Goal: Task Accomplishment & Management: Complete application form

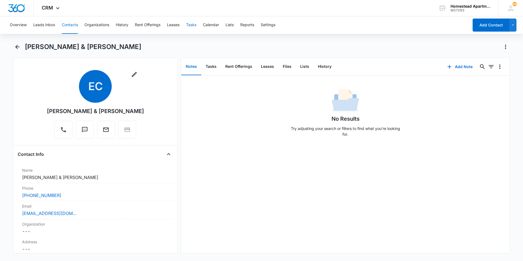
click at [189, 26] on button "Tasks" at bounding box center [191, 24] width 10 height 17
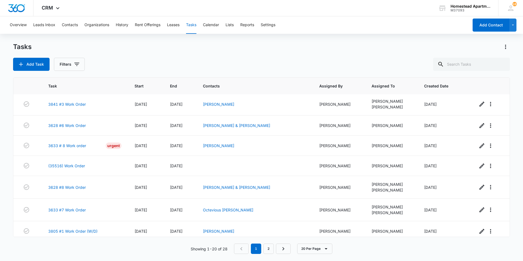
scroll to position [283, 0]
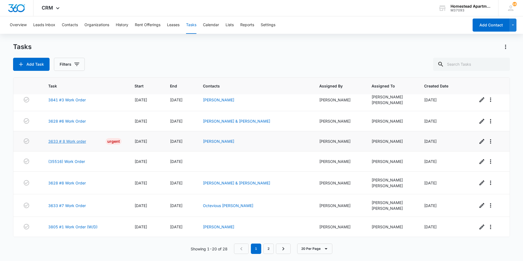
click at [75, 139] on link "3633 # 8 Work order" at bounding box center [67, 141] width 38 height 6
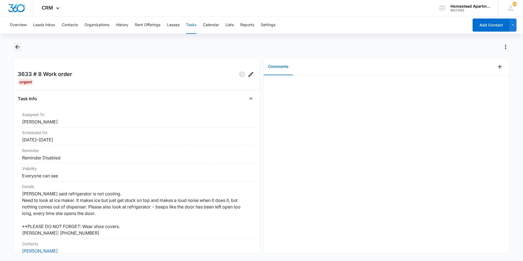
drag, startPoint x: 18, startPoint y: 48, endPoint x: 14, endPoint y: 48, distance: 4.1
click at [14, 48] on button "Back" at bounding box center [17, 46] width 8 height 9
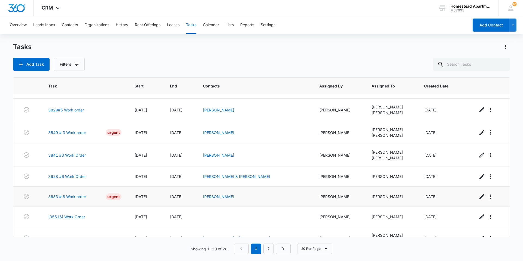
scroll to position [218, 0]
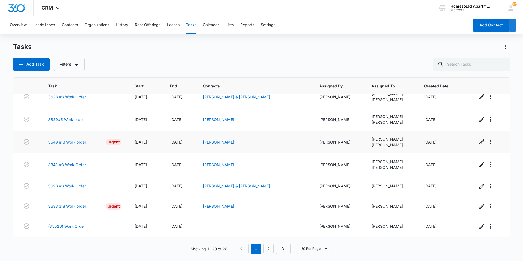
click at [80, 142] on link "3549 # 3 Work order" at bounding box center [67, 142] width 38 height 6
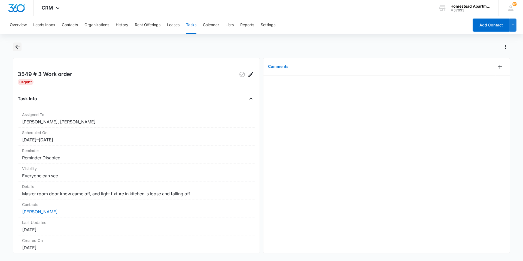
click at [17, 48] on icon "Back" at bounding box center [17, 47] width 7 height 7
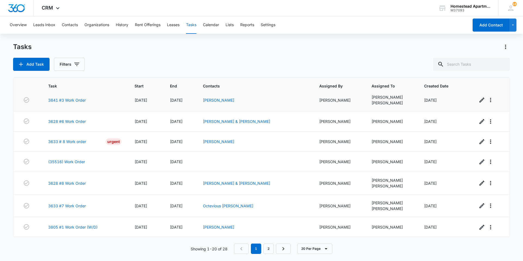
scroll to position [283, 0]
click at [280, 248] on link "Next Page" at bounding box center [283, 248] width 15 height 10
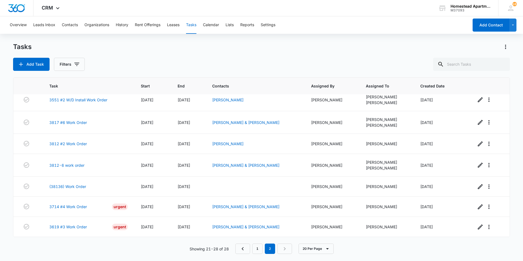
scroll to position [29, 0]
click at [72, 207] on link "3714 #4 Work Order" at bounding box center [68, 207] width 38 height 6
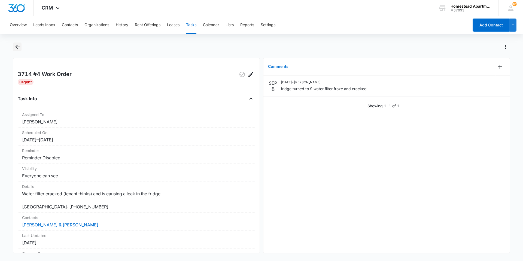
click at [17, 49] on icon "Back" at bounding box center [17, 47] width 4 height 4
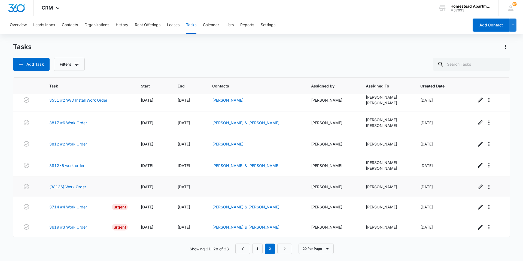
scroll to position [29, 0]
click at [56, 225] on link "3619 #3 Work Order" at bounding box center [68, 227] width 38 height 6
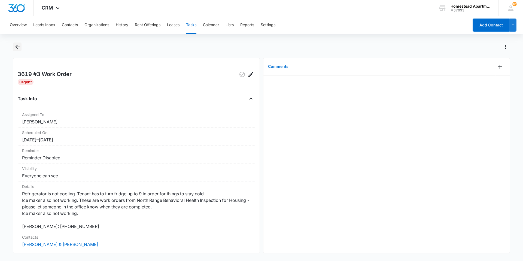
click at [20, 49] on icon "Back" at bounding box center [17, 47] width 7 height 7
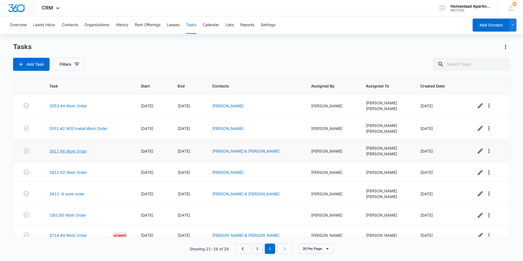
click at [82, 152] on link "3817 #6 Work Order" at bounding box center [68, 151] width 38 height 6
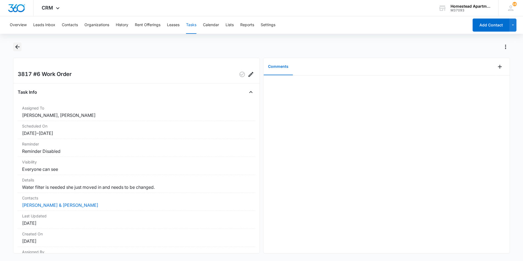
click at [16, 48] on icon "Back" at bounding box center [17, 47] width 7 height 7
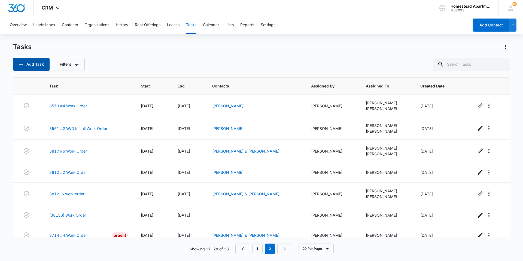
click at [31, 68] on button "Add Task" at bounding box center [31, 64] width 36 height 13
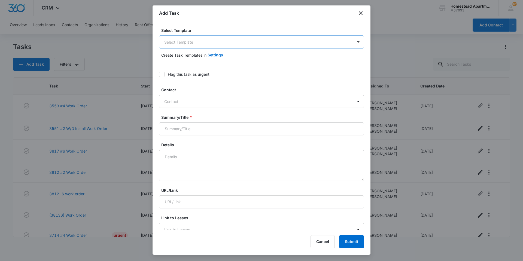
click at [185, 45] on body "CRM Apps Reputation Websites Forms CRM Email Social Content Intelligence Files …" at bounding box center [261, 130] width 523 height 261
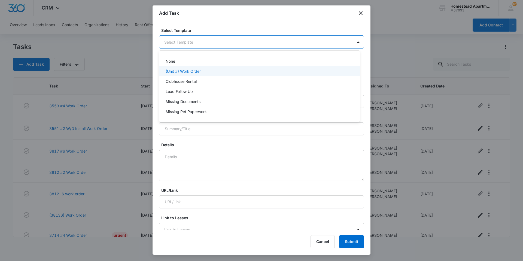
click at [184, 70] on p "(Unit #) Work Order" at bounding box center [183, 71] width 35 height 6
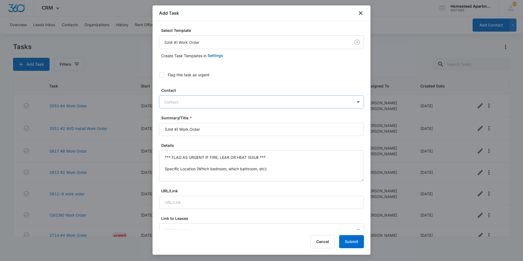
click at [184, 103] on div at bounding box center [258, 102] width 188 height 7
type input "eliz"
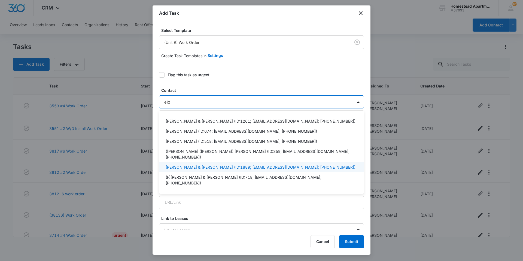
click at [209, 164] on p "[PERSON_NAME] & [PERSON_NAME] (ID:1889; [EMAIL_ADDRESS][DOMAIN_NAME]; [PHONE_NU…" at bounding box center [261, 167] width 190 height 6
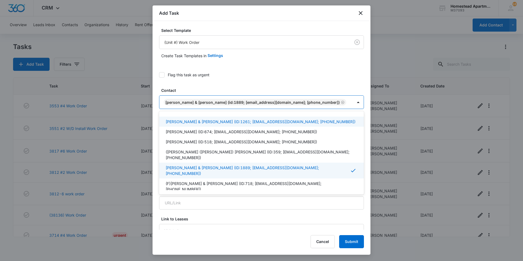
click at [264, 77] on label "Flag this task as urgent" at bounding box center [261, 75] width 205 height 6
click at [159, 75] on input "Flag this task as urgent" at bounding box center [159, 75] width 0 height 0
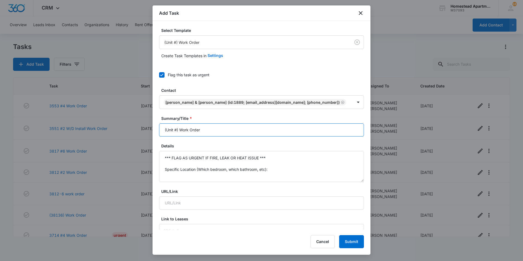
drag, startPoint x: 206, startPoint y: 131, endPoint x: 162, endPoint y: 141, distance: 44.5
click at [179, 132] on input "Summary/Title *" at bounding box center [261, 129] width 205 height 13
type input "3817# 6 Work Order"
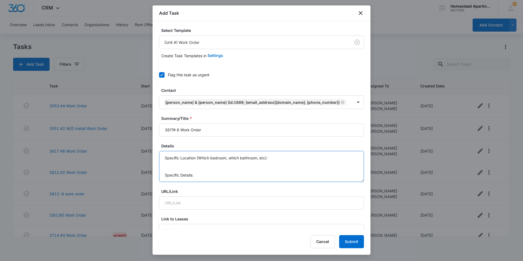
scroll to position [40, 0]
drag, startPoint x: 163, startPoint y: 157, endPoint x: 283, endPoint y: 195, distance: 125.9
click at [194, 166] on textarea "Details" at bounding box center [261, 166] width 205 height 31
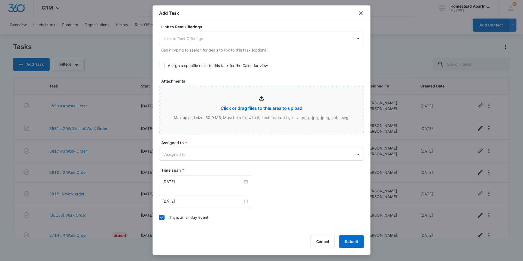
scroll to position [245, 0]
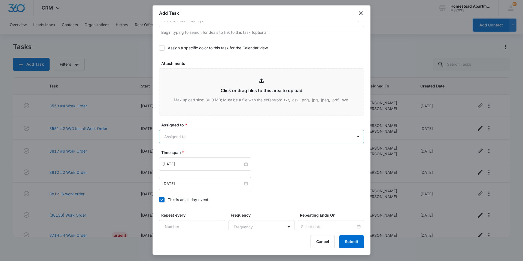
type textarea "Mold in second bathroom, on tub coming from the tile."
click at [196, 138] on body "CRM Apps Reputation Websites Forms CRM Email Social Content Intelligence Files …" at bounding box center [261, 130] width 523 height 261
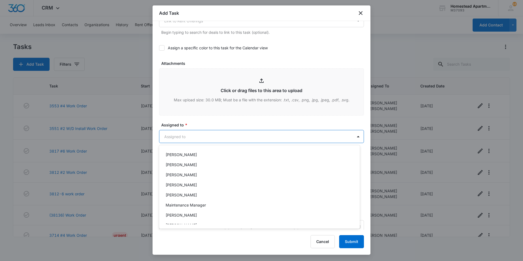
scroll to position [89, 0]
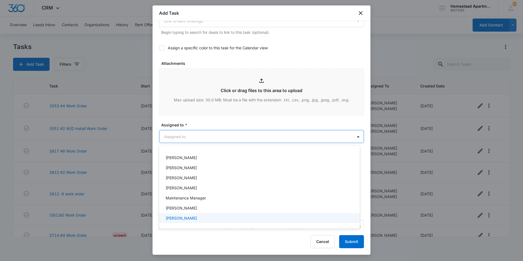
click at [188, 220] on p "[PERSON_NAME]" at bounding box center [181, 218] width 31 height 6
click at [200, 120] on div at bounding box center [261, 130] width 523 height 261
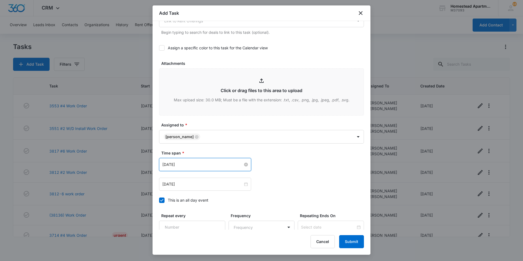
click at [204, 166] on input "[DATE]" at bounding box center [202, 164] width 81 height 6
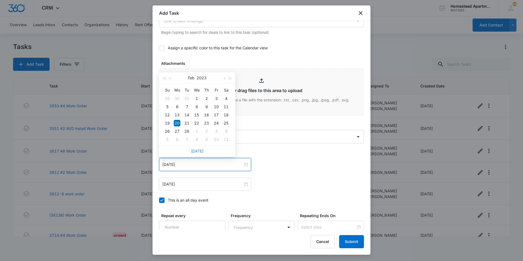
click at [195, 151] on link "[DATE]" at bounding box center [197, 151] width 13 height 5
type input "[DATE]"
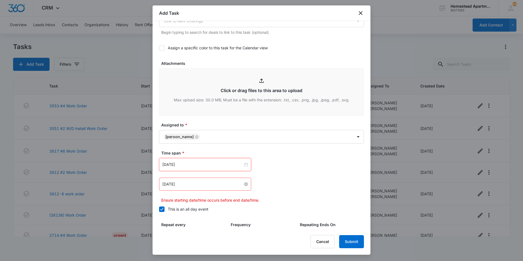
click at [194, 184] on input "[DATE]" at bounding box center [202, 184] width 81 height 6
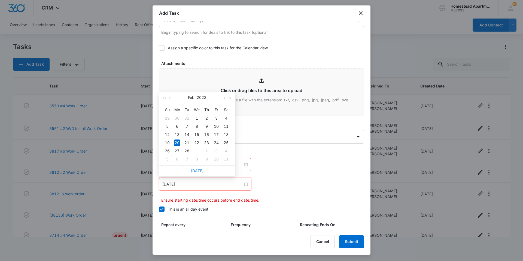
click at [199, 172] on link "[DATE]" at bounding box center [197, 170] width 13 height 5
type input "[DATE]"
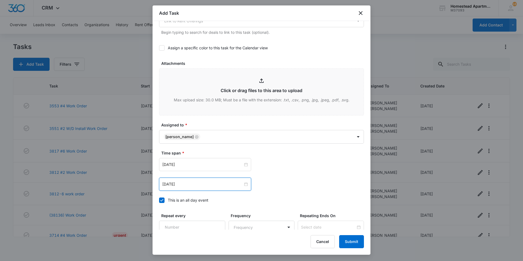
click at [295, 191] on div "Time span * [DATE] [DATE] Su Mo Tu We Th Fr Sa 31 1 2 3 4 5 6 7 8 9 10 11 12 13…" at bounding box center [261, 178] width 205 height 56
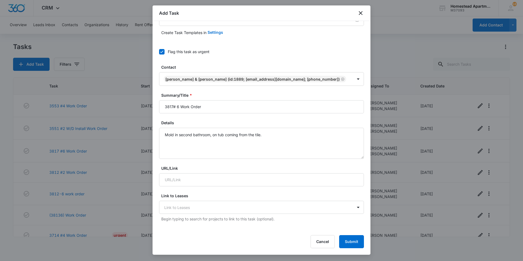
scroll to position [0, 0]
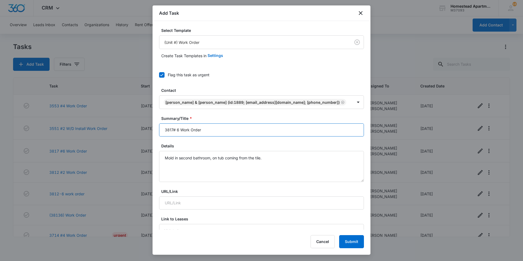
click at [206, 130] on input "3817# 6 Work Order" at bounding box center [261, 129] width 205 height 13
type input "3817# 6 Work Order (MOLD)"
click at [346, 239] on button "Submit" at bounding box center [351, 241] width 25 height 13
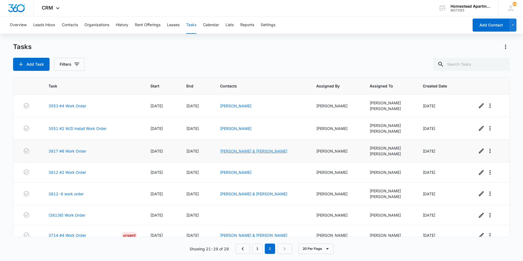
click at [269, 151] on link "[PERSON_NAME] & [PERSON_NAME]" at bounding box center [253, 151] width 67 height 5
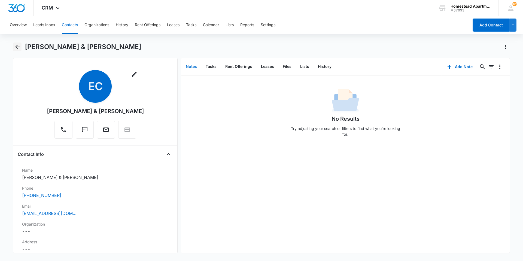
click at [16, 48] on icon "Back" at bounding box center [17, 47] width 4 height 4
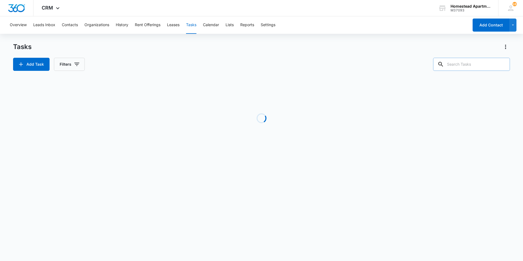
click at [481, 65] on input "text" at bounding box center [471, 64] width 77 height 13
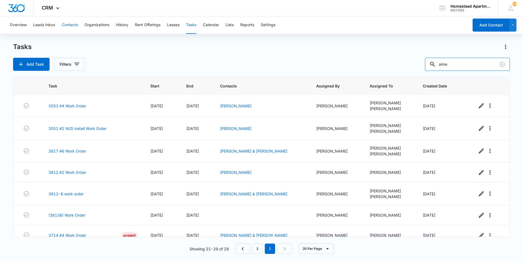
type input "aime"
click at [77, 21] on button "Contacts" at bounding box center [70, 24] width 16 height 17
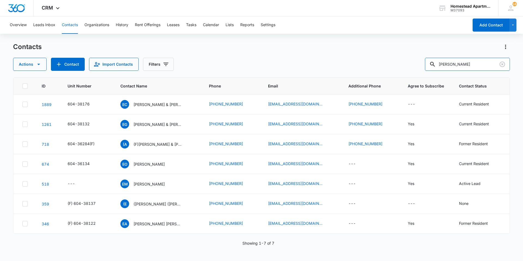
drag, startPoint x: 464, startPoint y: 65, endPoint x: 407, endPoint y: 66, distance: 56.9
click at [407, 66] on div "Actions Contact Import Contacts Filters [PERSON_NAME]" at bounding box center [261, 64] width 497 height 13
type input "aime"
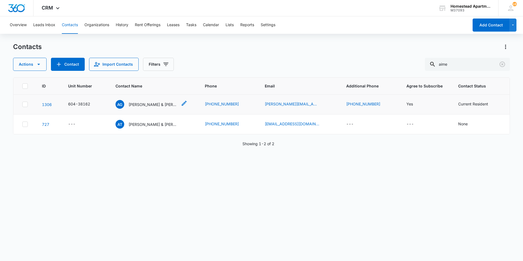
click at [149, 106] on p "[PERSON_NAME] & [PERSON_NAME]" at bounding box center [153, 105] width 49 height 6
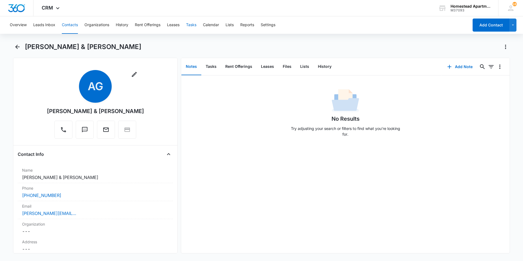
click at [194, 24] on button "Tasks" at bounding box center [191, 24] width 10 height 17
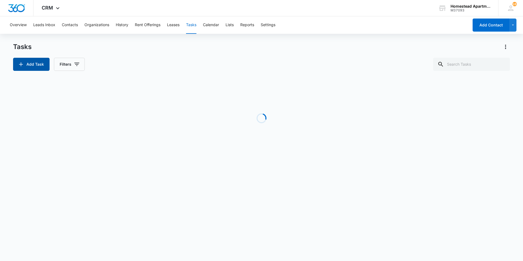
click at [33, 65] on button "Add Task" at bounding box center [31, 64] width 36 height 13
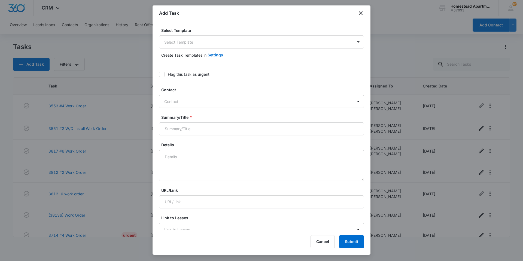
type input "[DATE]"
click at [360, 13] on icon "close" at bounding box center [361, 13] width 4 height 4
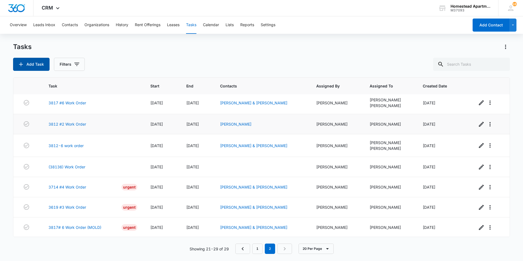
scroll to position [49, 0]
click at [35, 66] on button "Add Task" at bounding box center [31, 64] width 36 height 13
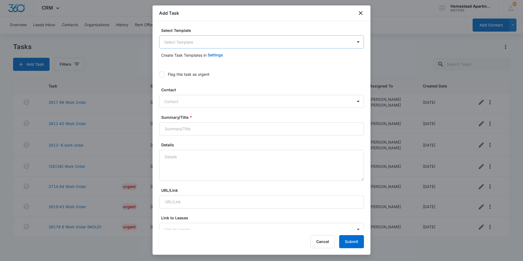
click at [186, 42] on body "CRM Apps Reputation Websites Forms CRM Email Social Content Intelligence Files …" at bounding box center [261, 130] width 523 height 261
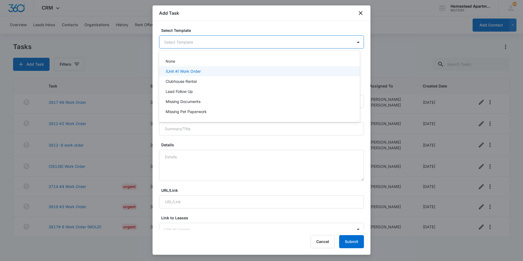
click at [190, 72] on p "(Unit #) Work Order" at bounding box center [183, 71] width 35 height 6
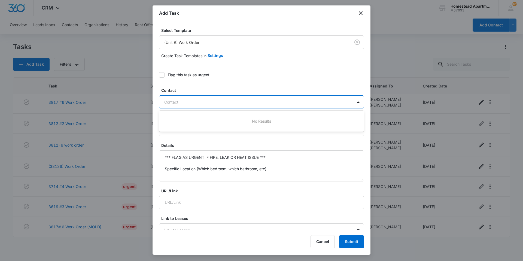
click at [191, 100] on div at bounding box center [258, 102] width 188 height 7
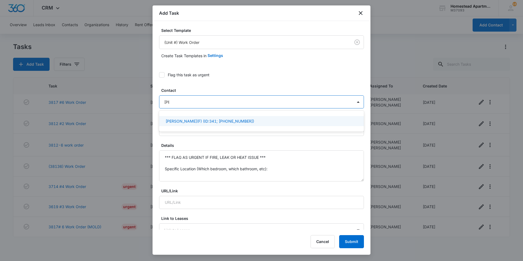
type input "eliz"
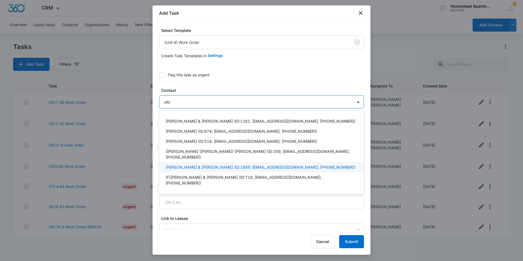
click at [196, 164] on p "[PERSON_NAME] & [PERSON_NAME] (ID:1889; [EMAIL_ADDRESS][DOMAIN_NAME]; [PHONE_NU…" at bounding box center [261, 167] width 190 height 6
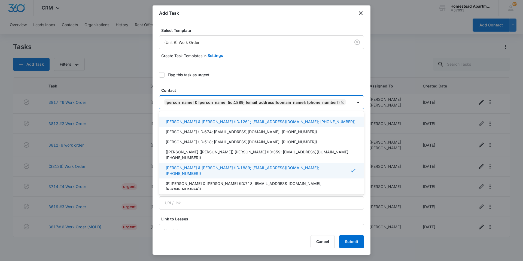
click at [228, 77] on label "Flag this task as urgent" at bounding box center [261, 75] width 205 height 6
click at [159, 75] on input "Flag this task as urgent" at bounding box center [159, 75] width 0 height 0
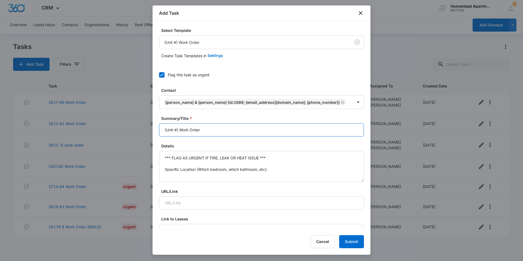
drag, startPoint x: 202, startPoint y: 129, endPoint x: 147, endPoint y: 136, distance: 55.4
click at [147, 136] on body "CRM Apps Reputation Websites Forms CRM Email Social Content Intelligence Files …" at bounding box center [261, 130] width 523 height 261
type input "w"
type input "3817#6 Work order"
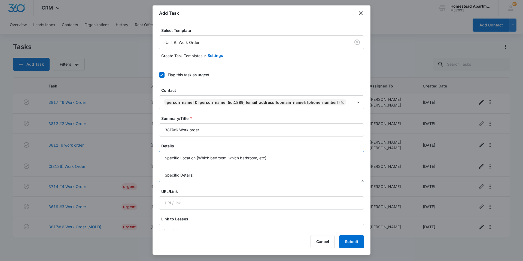
drag, startPoint x: 164, startPoint y: 155, endPoint x: 299, endPoint y: 194, distance: 139.9
type textarea "Windor"
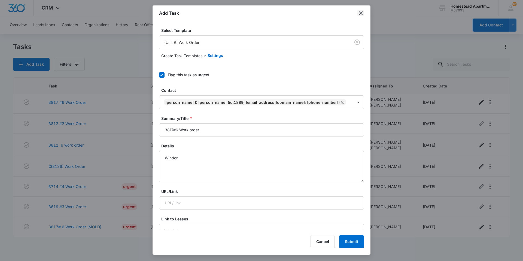
click at [363, 14] on icon "close" at bounding box center [360, 13] width 7 height 7
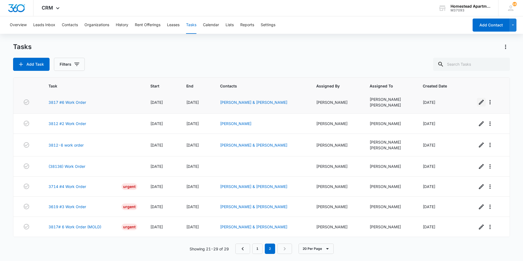
click at [478, 104] on icon "button" at bounding box center [481, 102] width 7 height 7
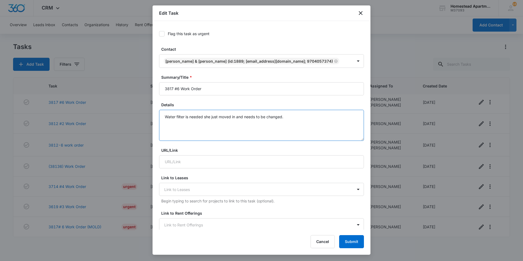
click at [297, 120] on textarea "Water filter is needed she just moved in and needs to be changed." at bounding box center [261, 125] width 205 height 31
click at [294, 116] on textarea "Water filter is needed she just moved in and needs to be changed. Also window b…" at bounding box center [261, 125] width 205 height 31
click at [199, 123] on textarea "Water filter is needed she just moved in and needs to be changed. Also, window …" at bounding box center [261, 125] width 205 height 31
type textarea "Water filter is needed she just moved in and needs to be changed. Also, window …"
click at [348, 244] on button "Submit" at bounding box center [351, 241] width 25 height 13
